Goal: Find contact information: Find contact information

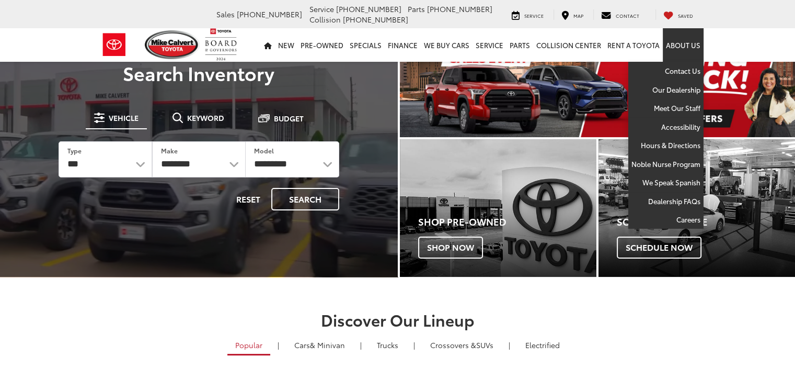
click at [694, 45] on link "About Us" at bounding box center [683, 44] width 41 height 33
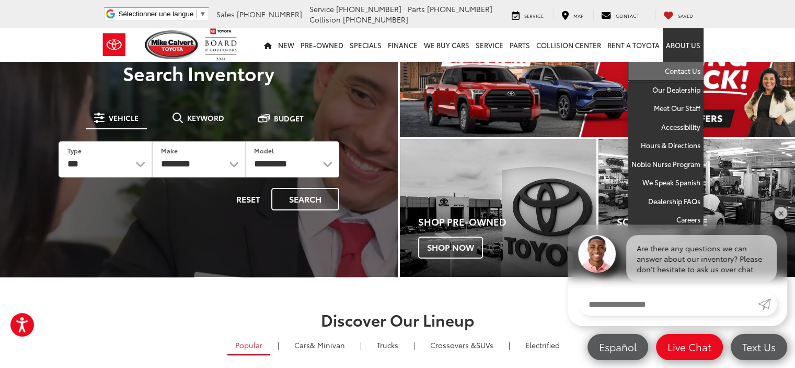
click at [687, 70] on link "Contact Us" at bounding box center [666, 71] width 75 height 19
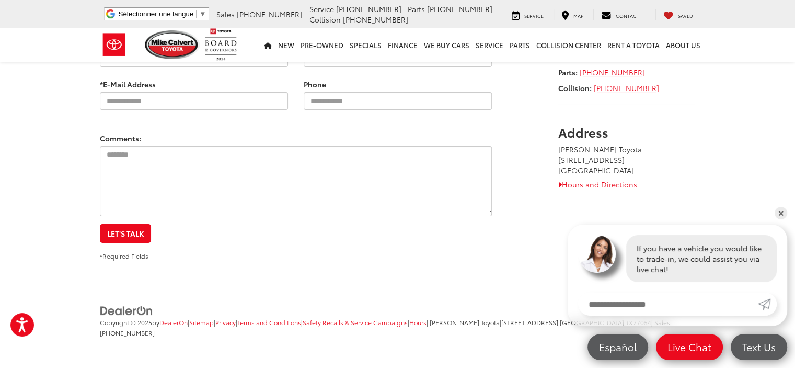
click at [680, 305] on input "Enter your message" at bounding box center [668, 303] width 180 height 23
